Goal: Find specific page/section: Find specific page/section

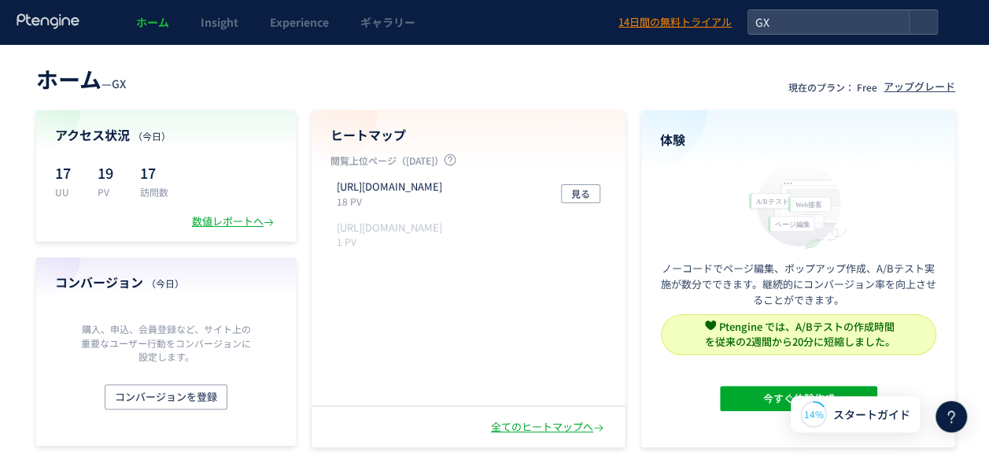
click at [228, 221] on div "数値レポートへ" at bounding box center [234, 221] width 85 height 15
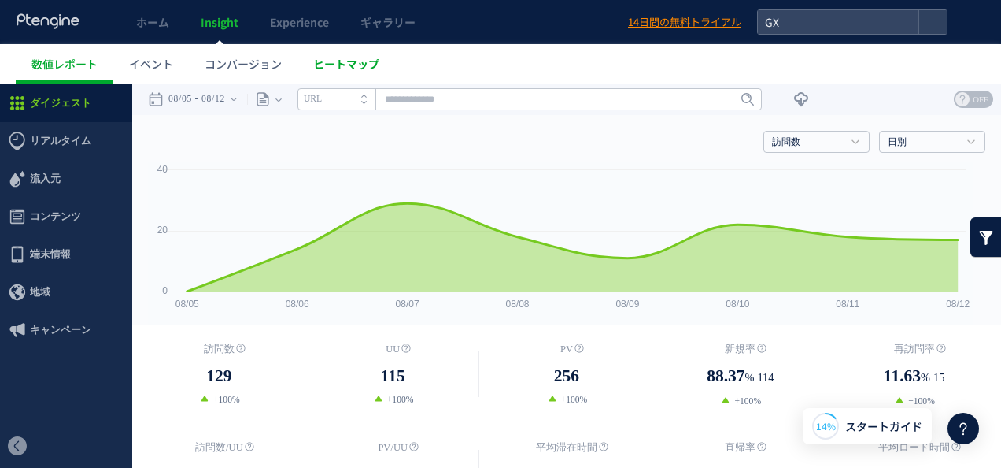
click at [361, 66] on span "ヒートマップ" at bounding box center [346, 64] width 66 height 16
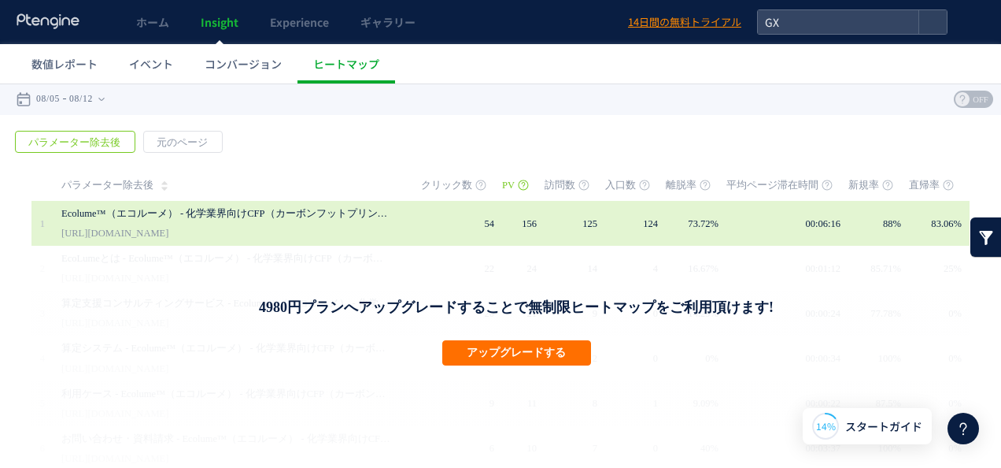
click at [534, 233] on td "156" at bounding box center [523, 223] width 43 height 45
